Goal: Information Seeking & Learning: Check status

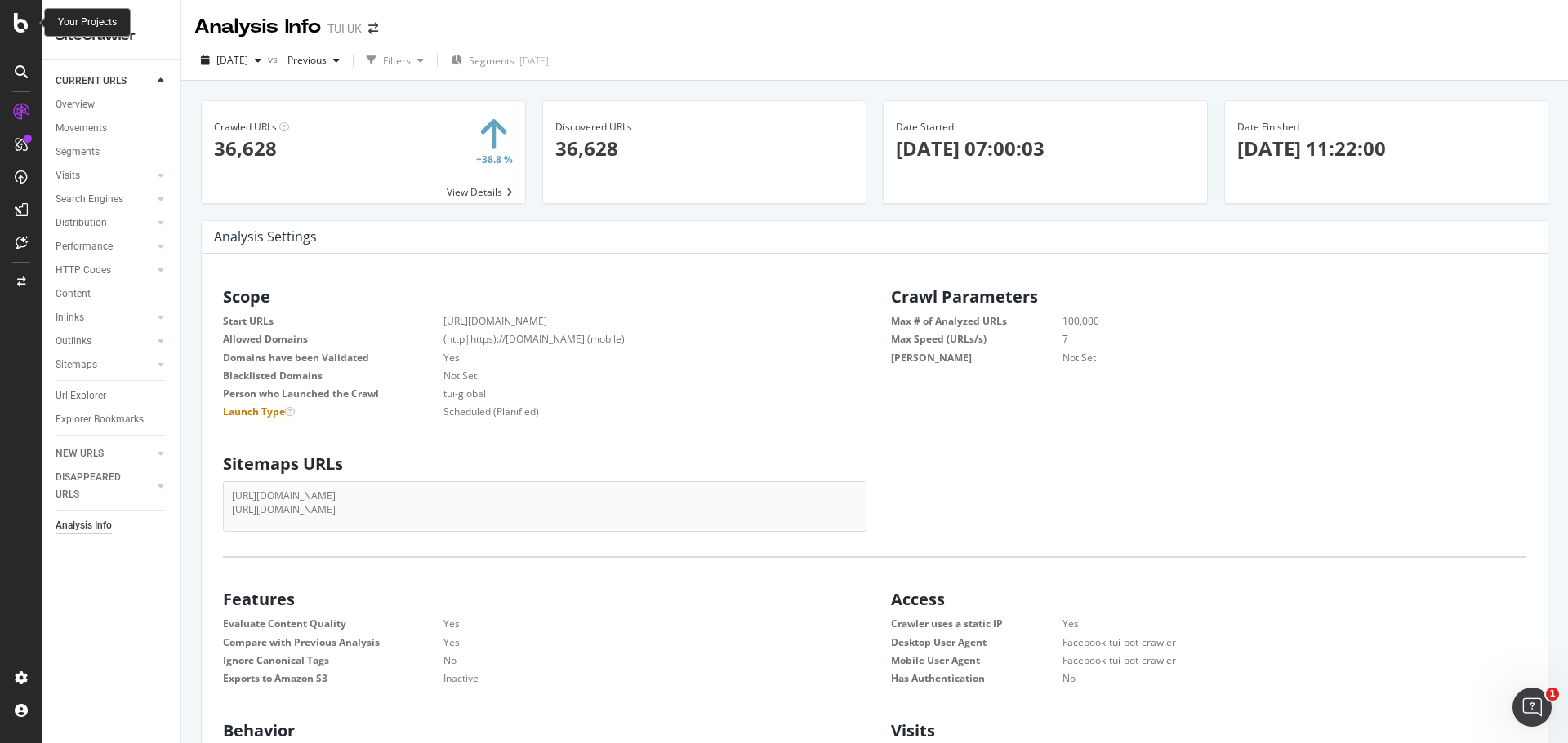
click at [28, 29] on icon at bounding box center [21, 23] width 15 height 20
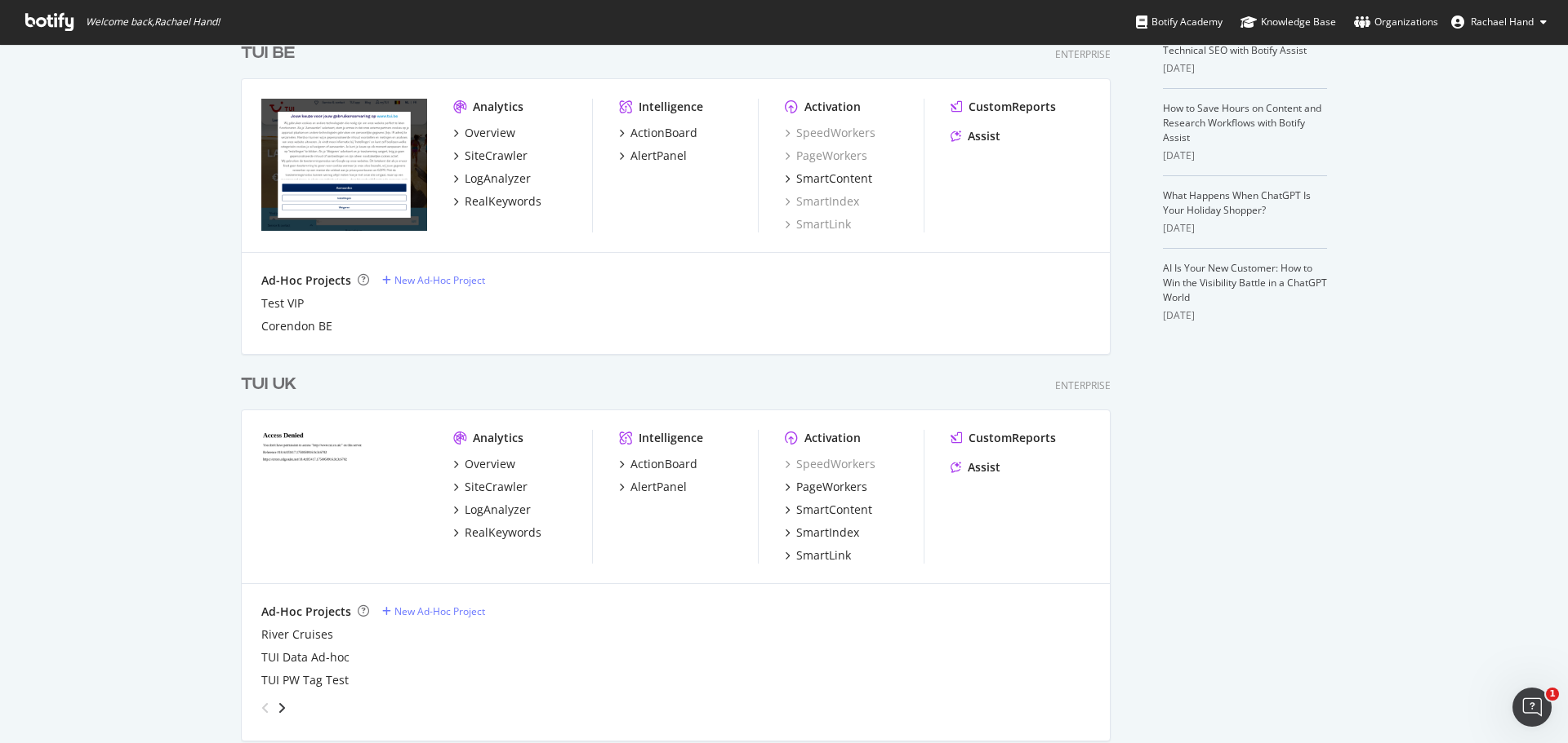
scroll to position [408, 0]
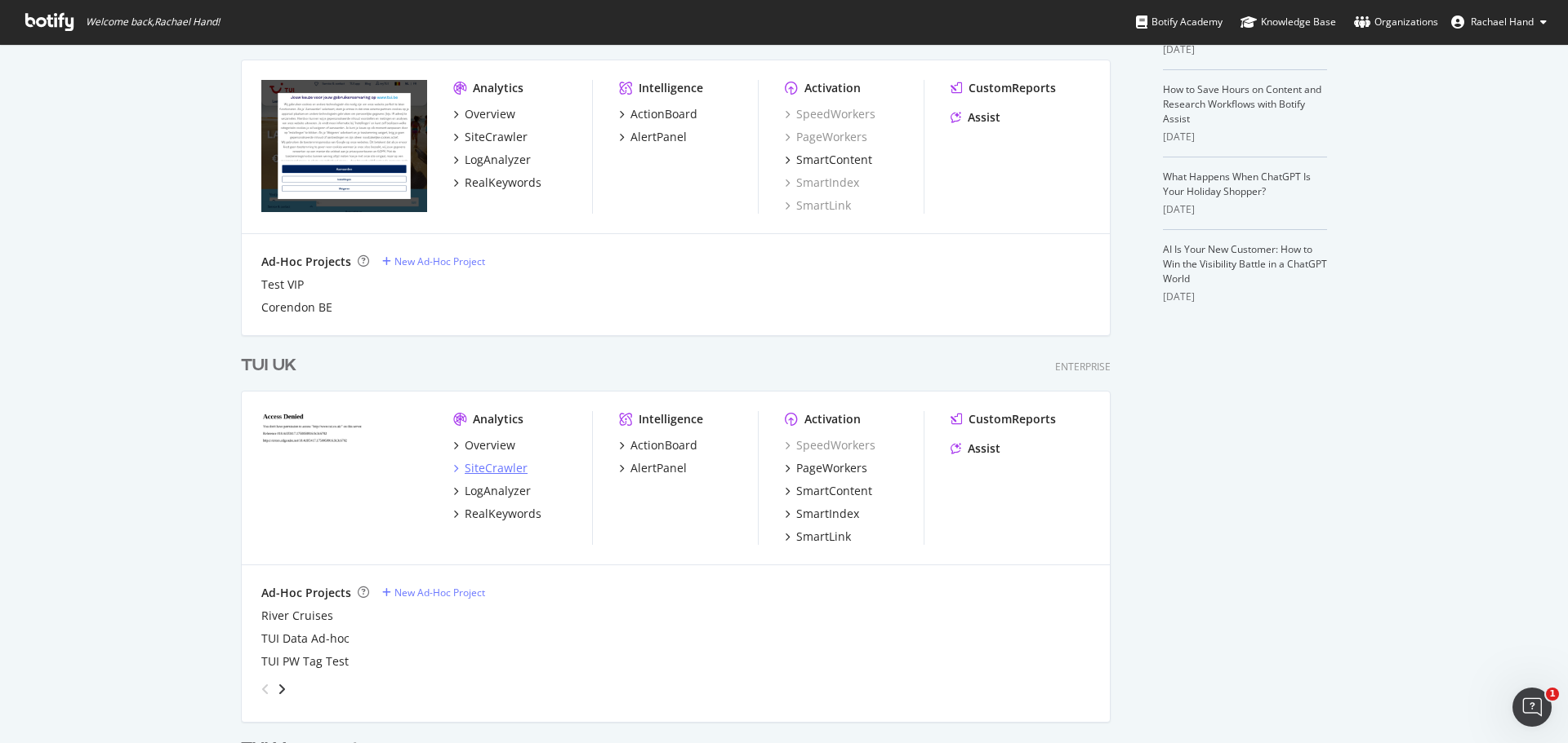
click at [499, 470] on div "SiteCrawler" at bounding box center [496, 469] width 62 height 16
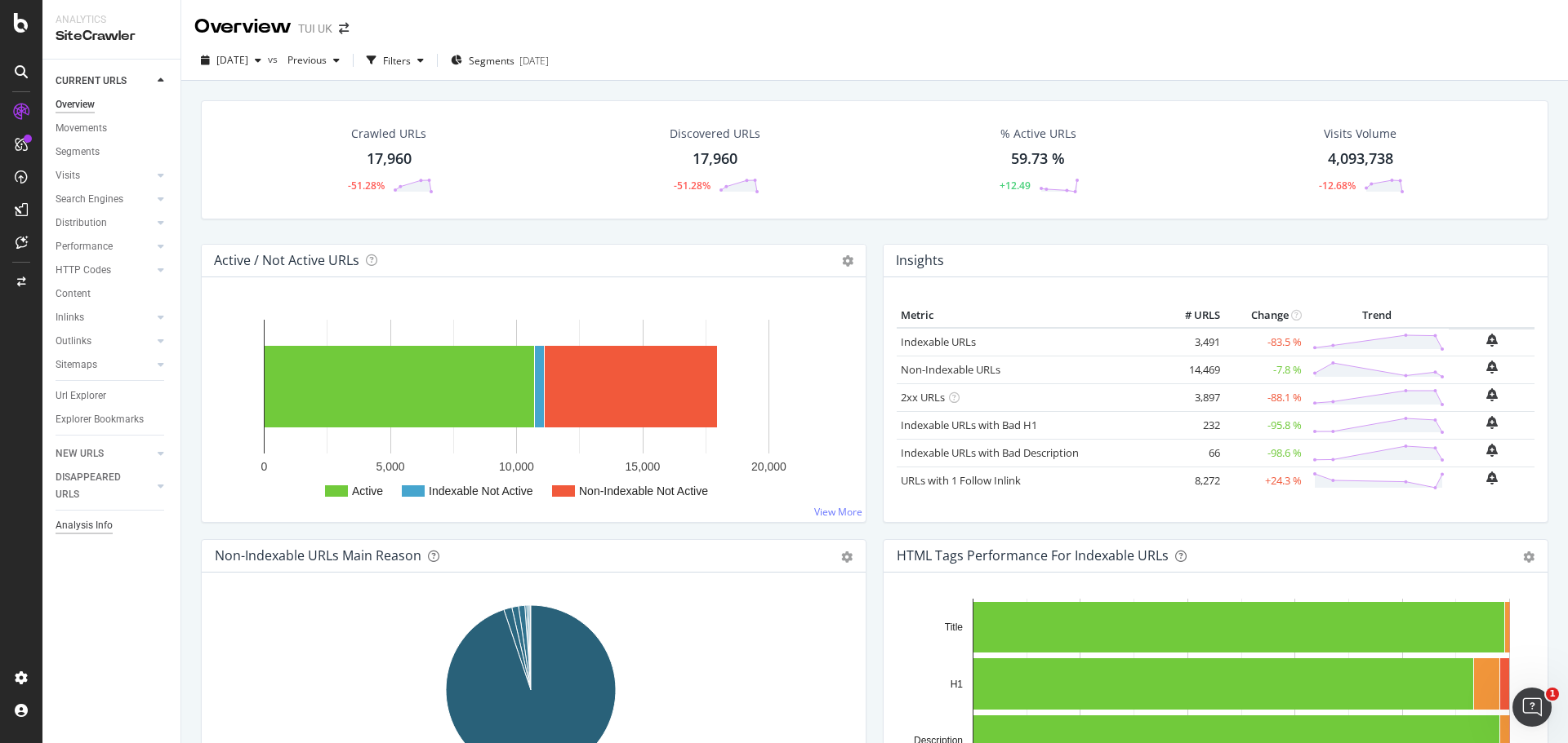
click at [80, 530] on div "Analysis Info" at bounding box center [84, 525] width 57 height 17
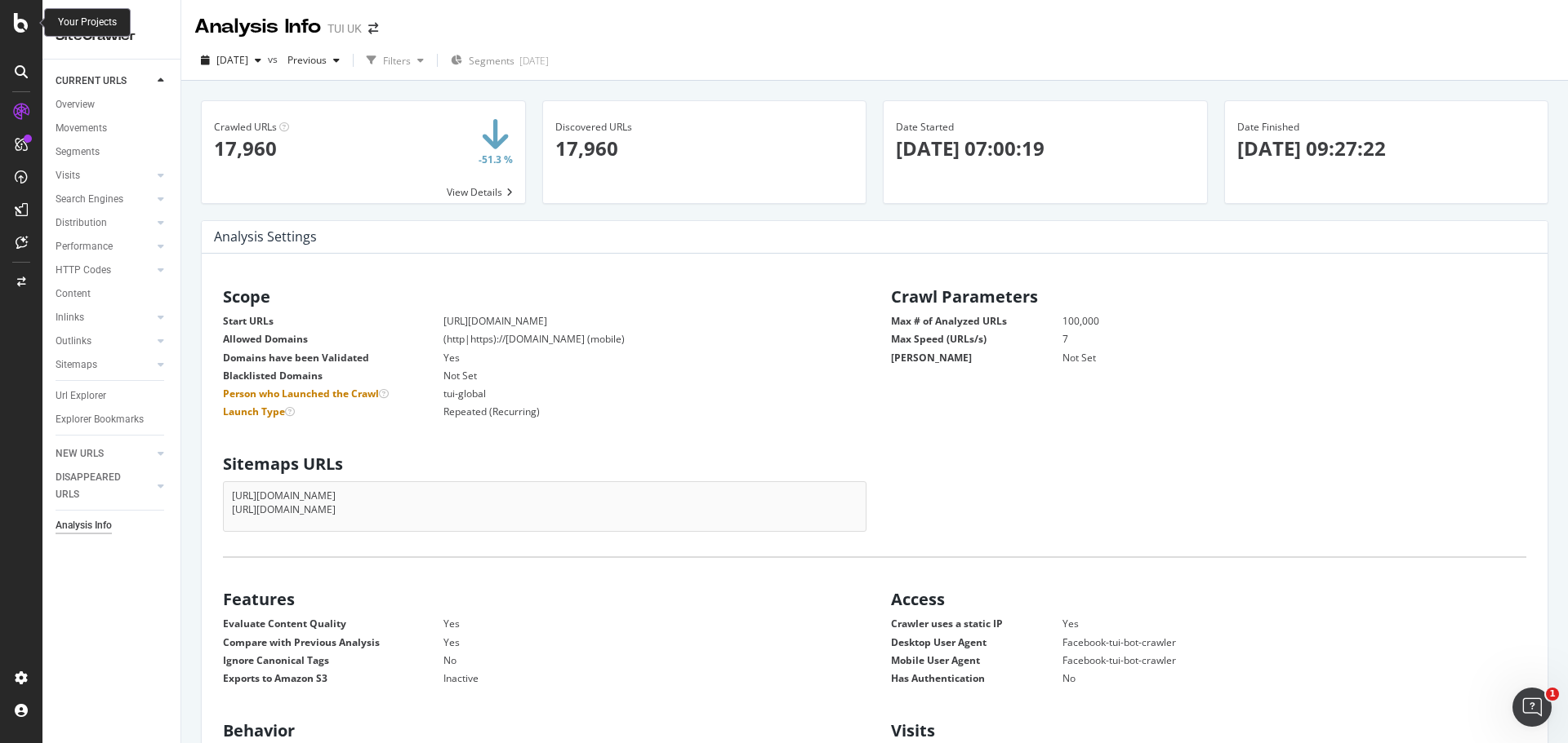
click at [31, 27] on div at bounding box center [22, 23] width 40 height 20
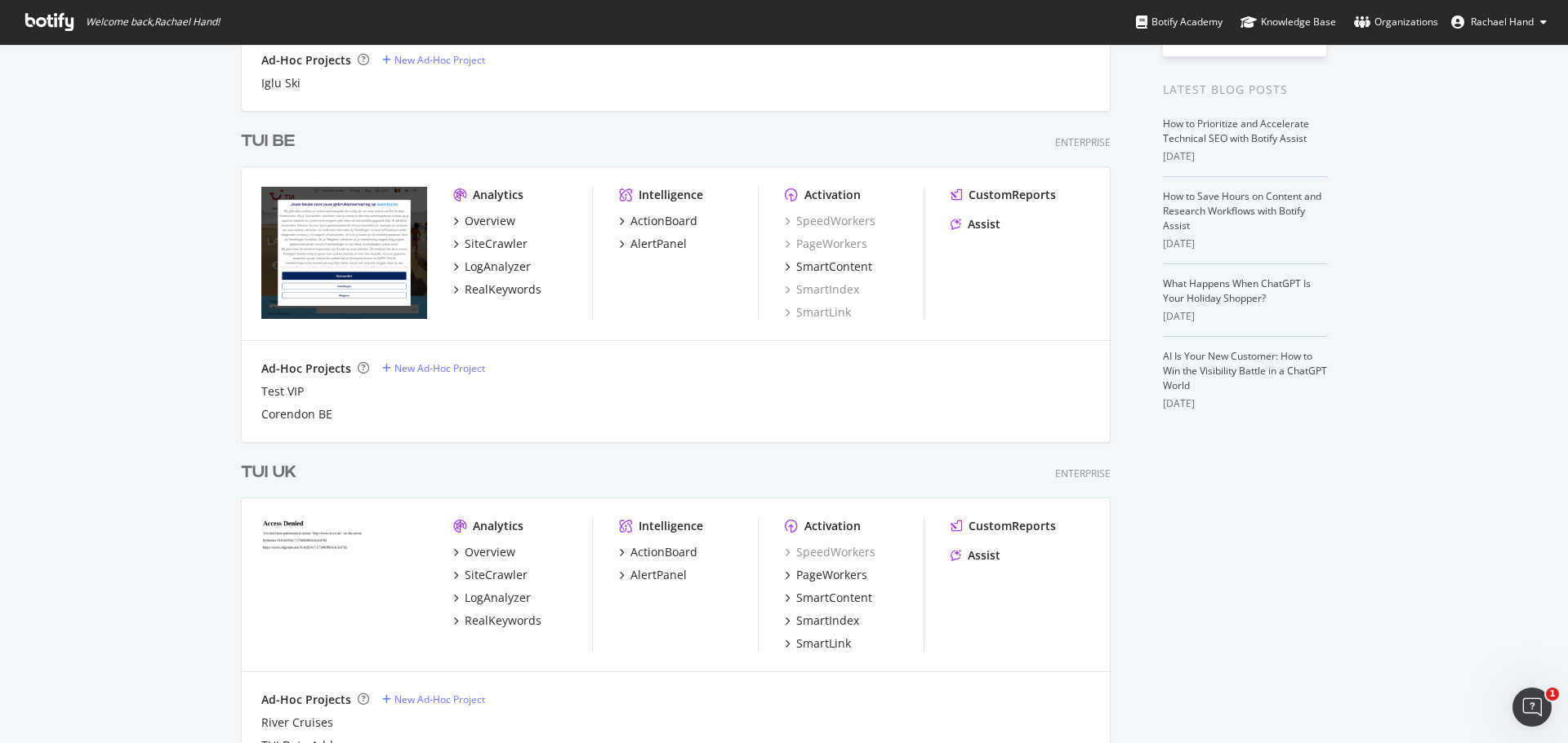
scroll to position [489, 0]
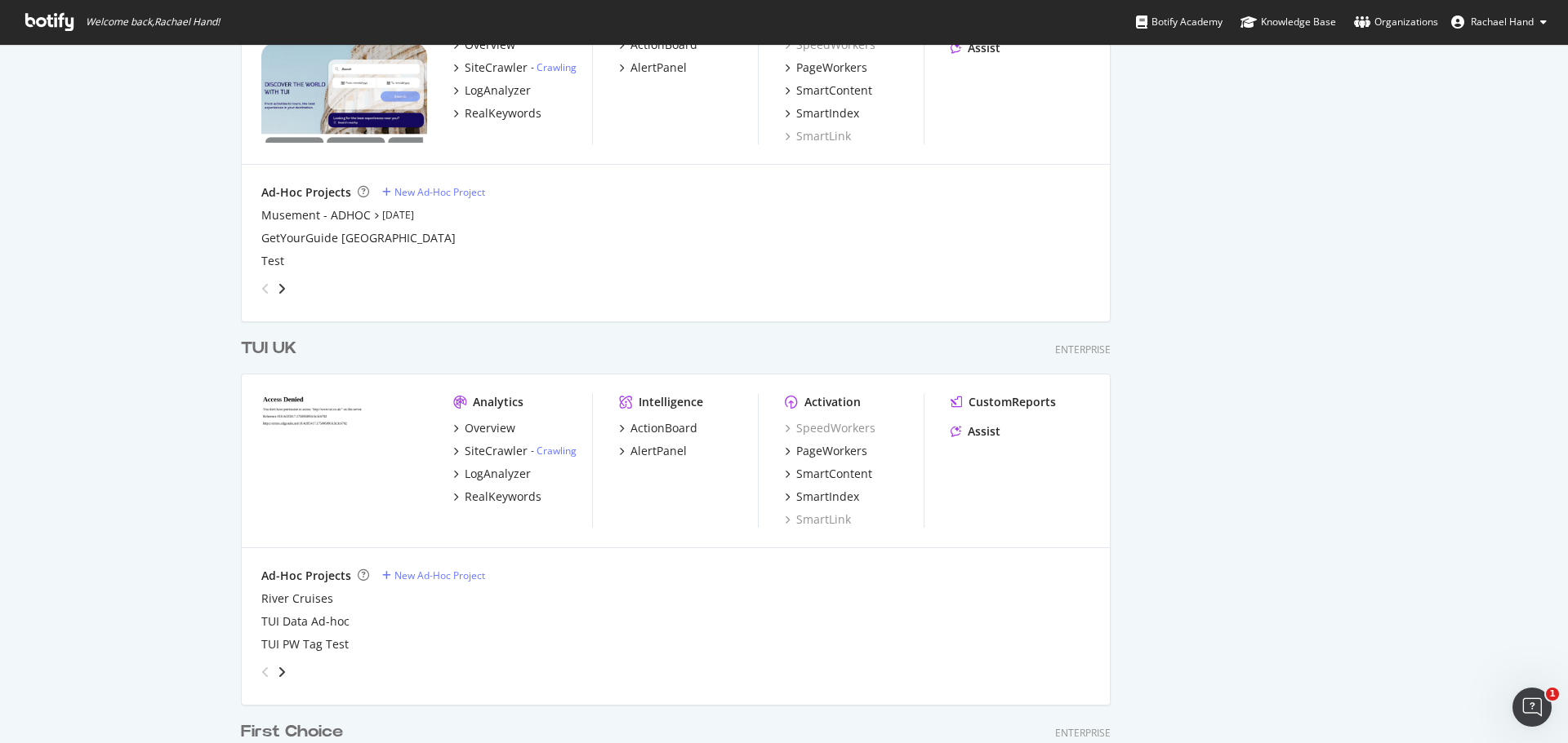
scroll to position [816, 0]
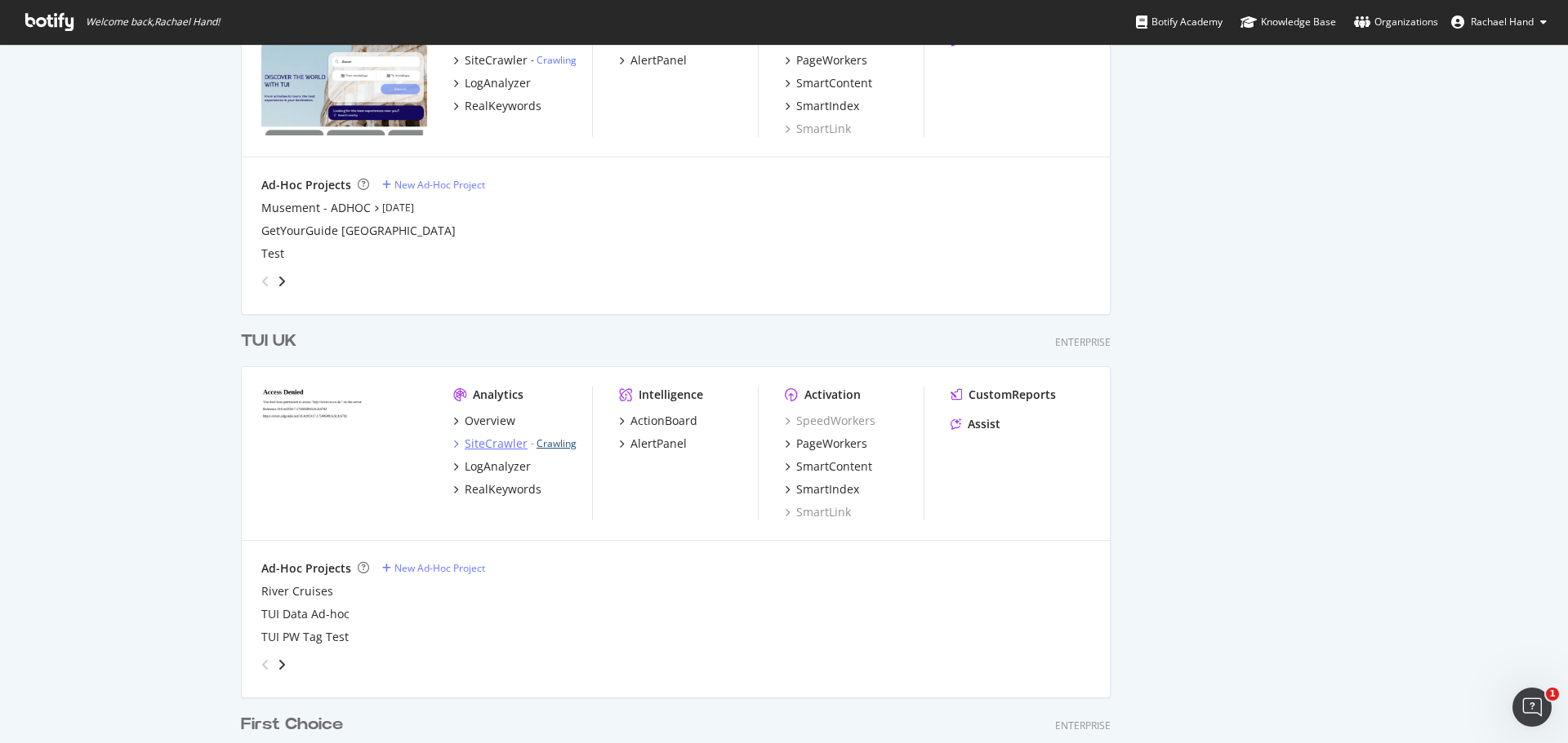
click at [557, 449] on link "Crawling" at bounding box center [556, 444] width 40 height 14
